Goal: Navigation & Orientation: Find specific page/section

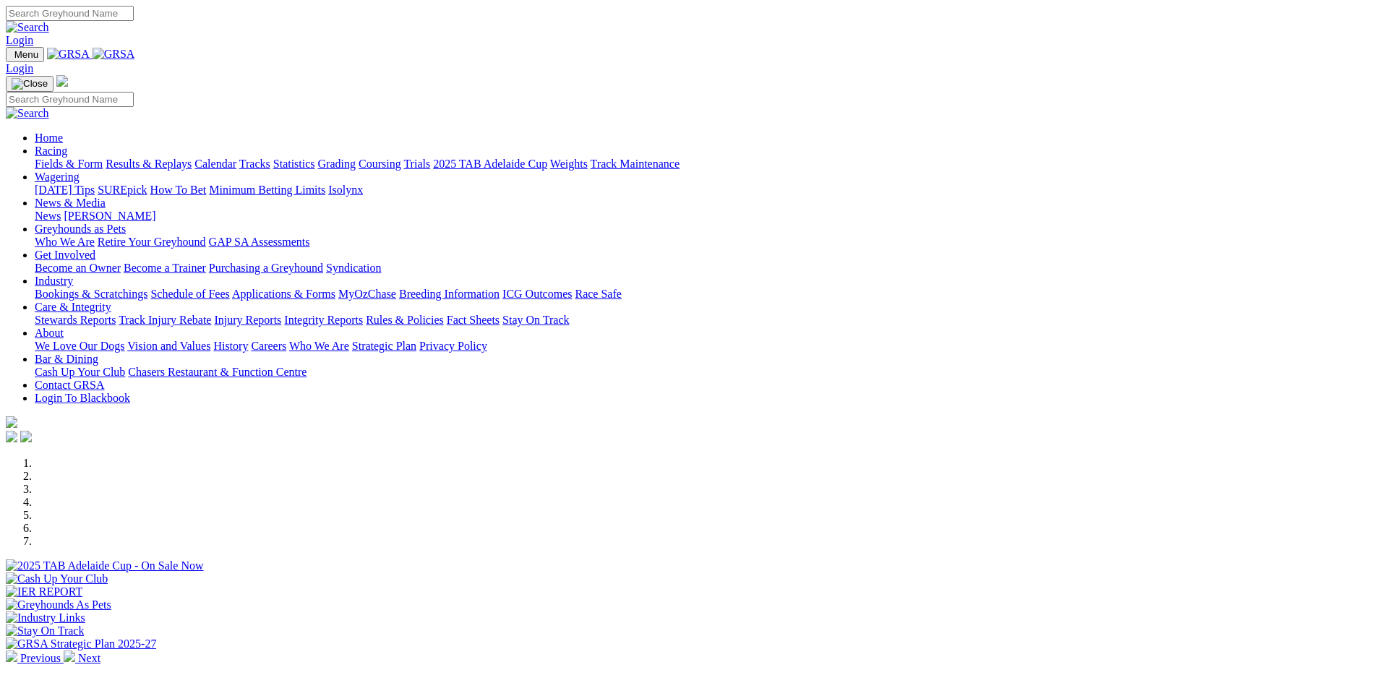
type input "[EMAIL_ADDRESS][DOMAIN_NAME]"
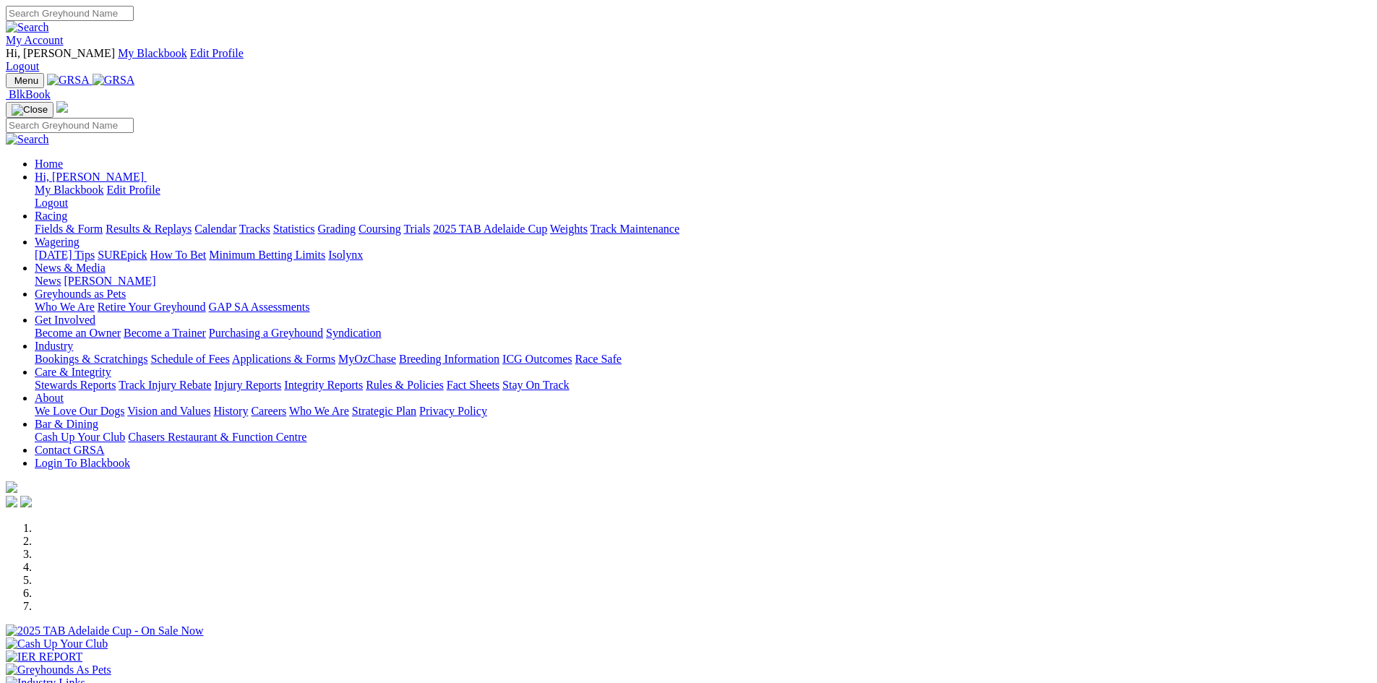
click at [64, 34] on link "My Account" at bounding box center [35, 40] width 58 height 12
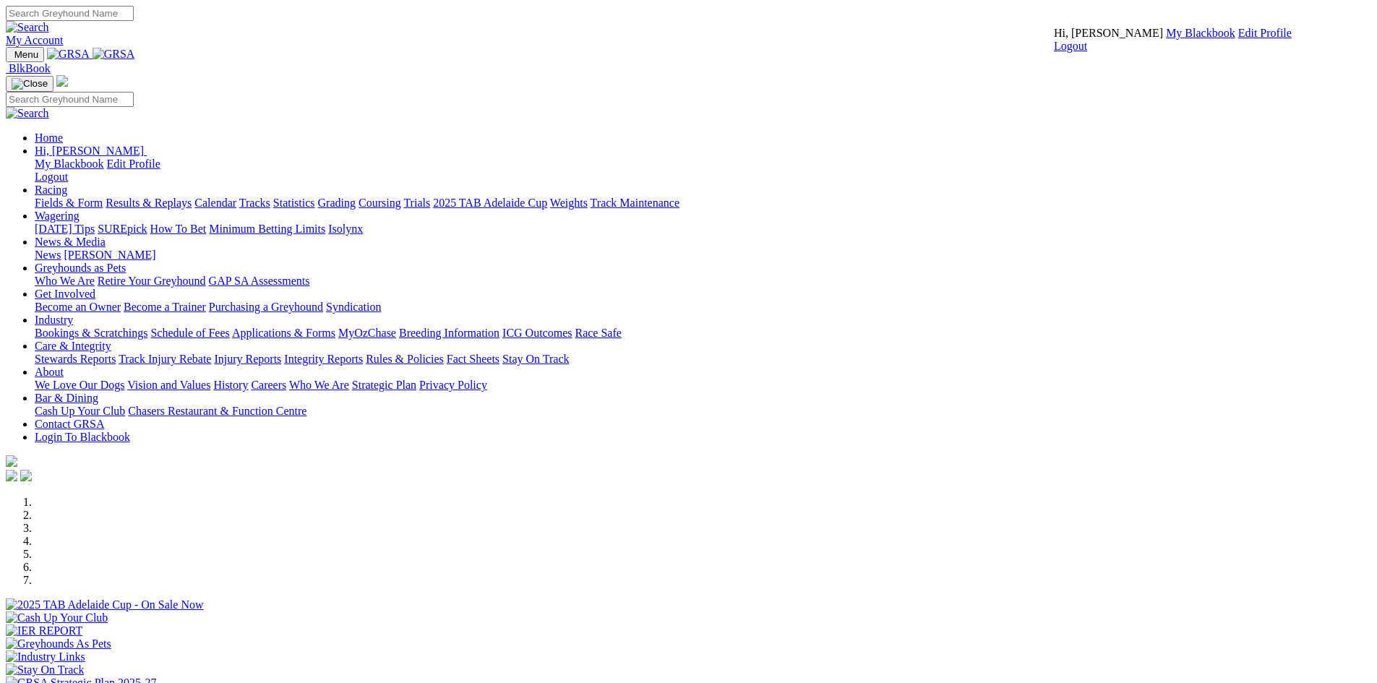
click at [1238, 39] on link "Edit Profile" at bounding box center [1264, 33] width 53 height 12
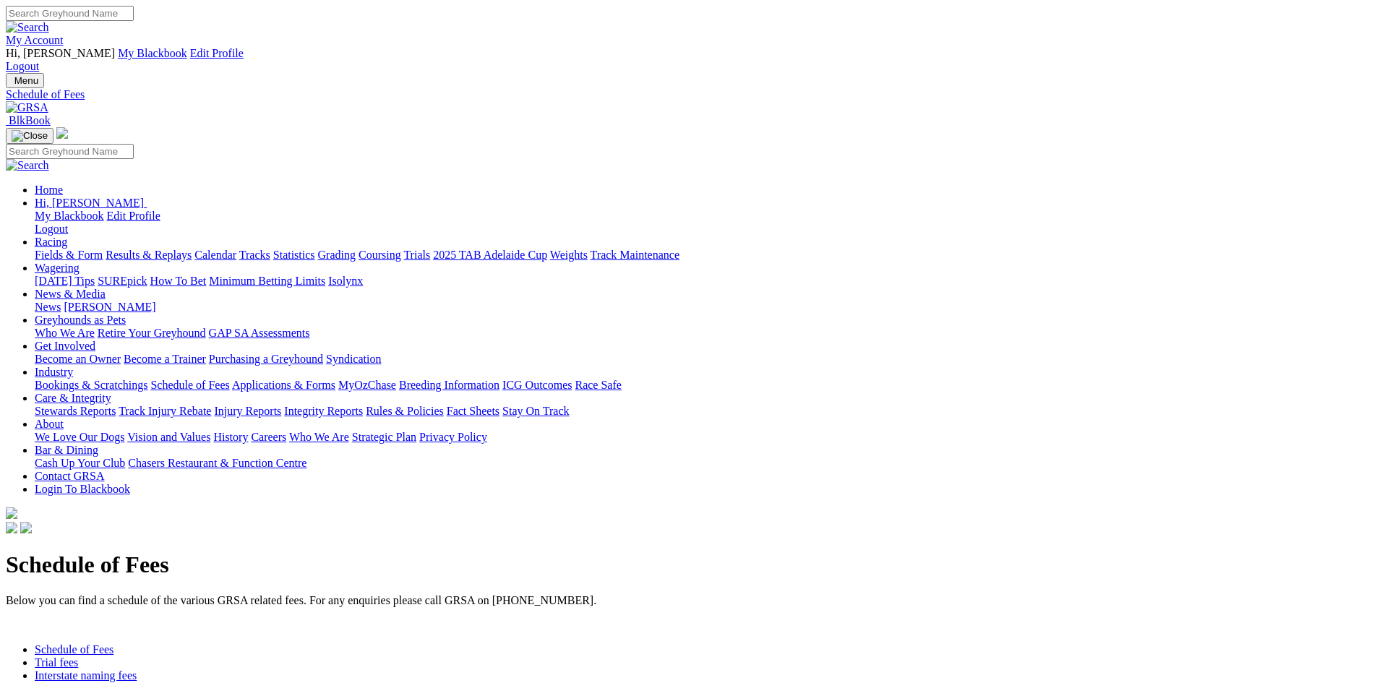
click at [335, 379] on link "Applications & Forms" at bounding box center [283, 385] width 103 height 12
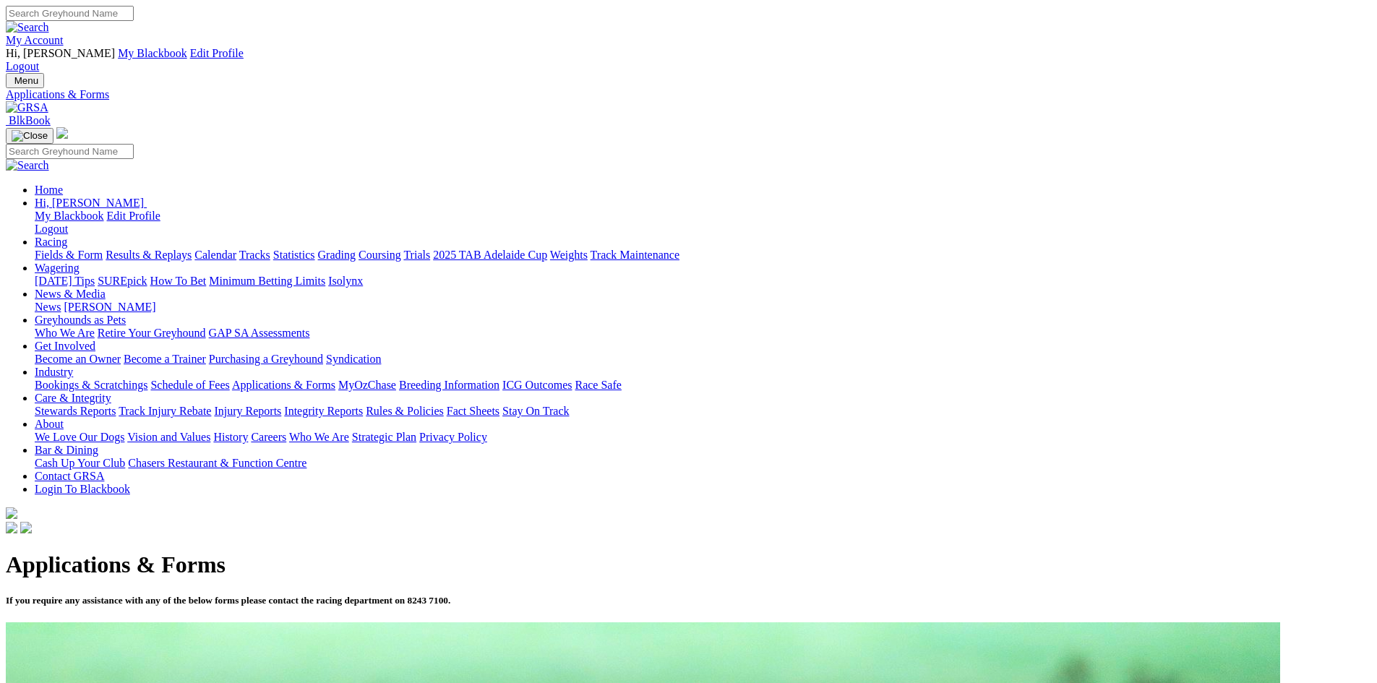
click at [147, 379] on link "Bookings & Scratchings" at bounding box center [91, 385] width 113 height 12
